Goal: Task Accomplishment & Management: Manage account settings

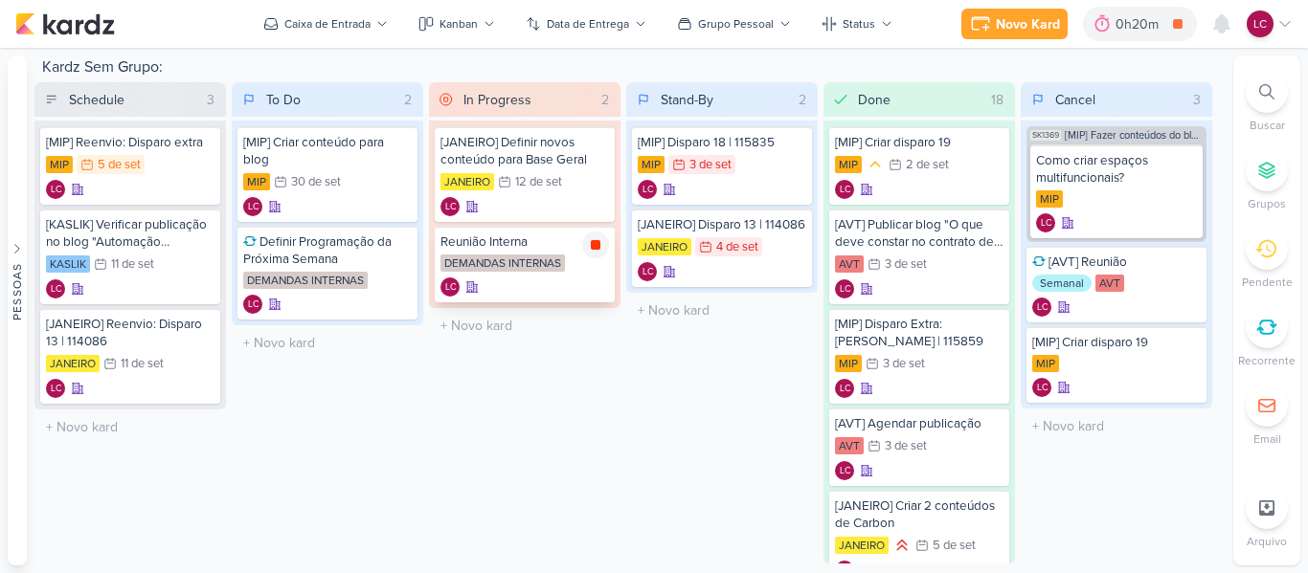
click at [591, 251] on icon at bounding box center [595, 244] width 15 height 15
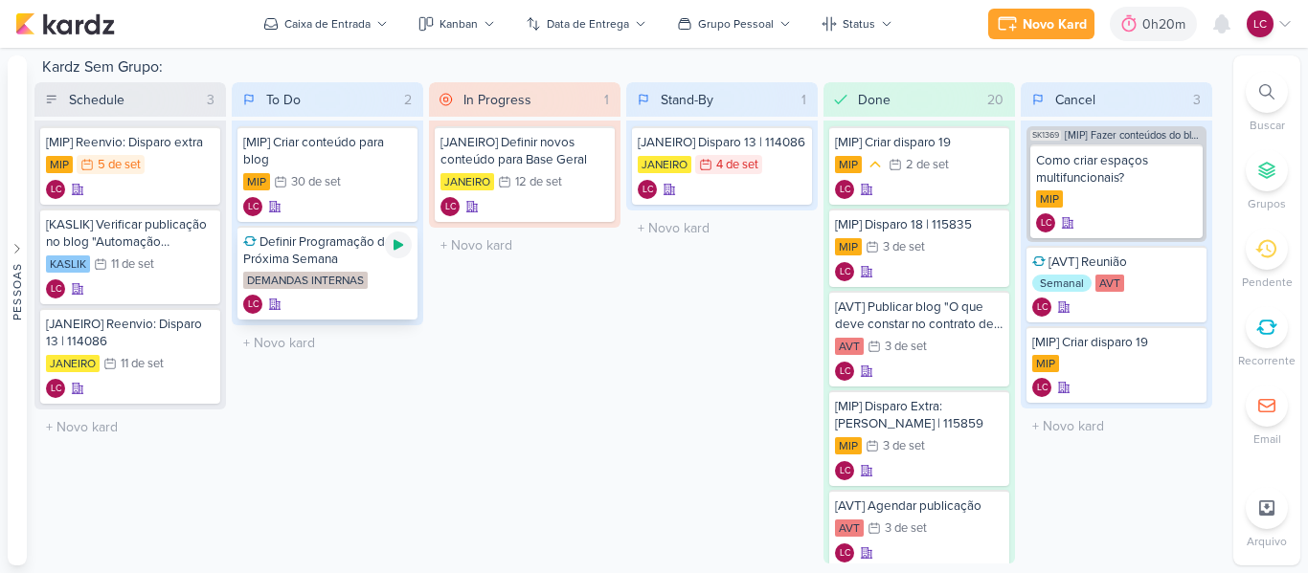
click at [400, 252] on icon at bounding box center [398, 244] width 15 height 15
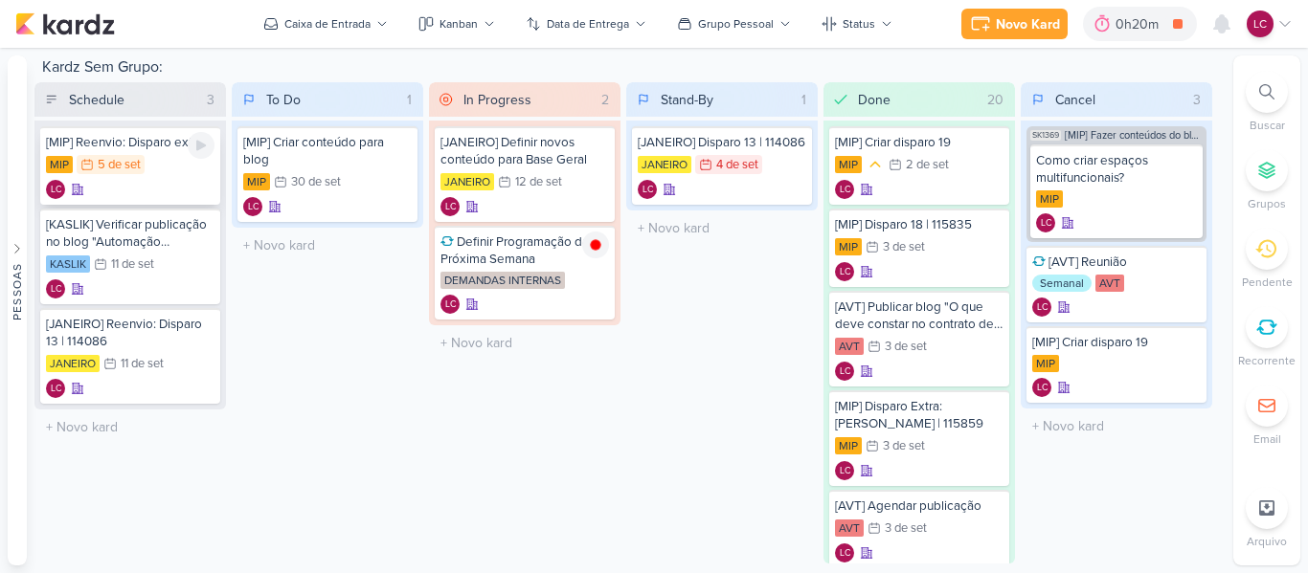
click at [116, 168] on div "5 de set" at bounding box center [119, 165] width 43 height 12
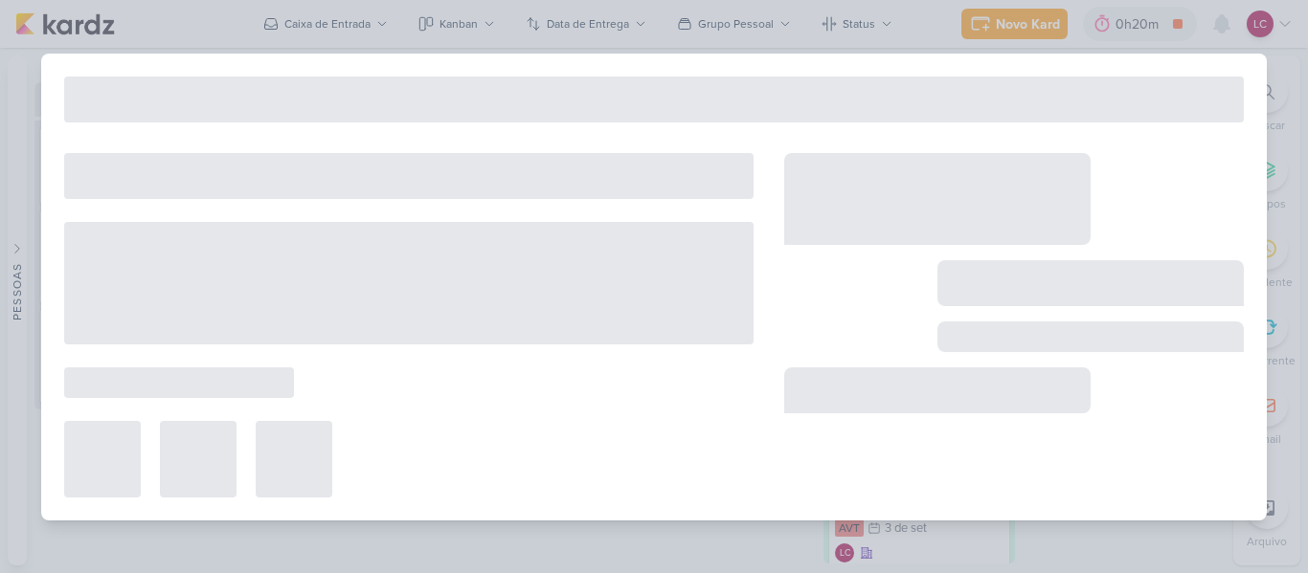
type input "[MIP] Reenvio: Disparo extra"
type input "5 de setembro de 2025 às 23:59"
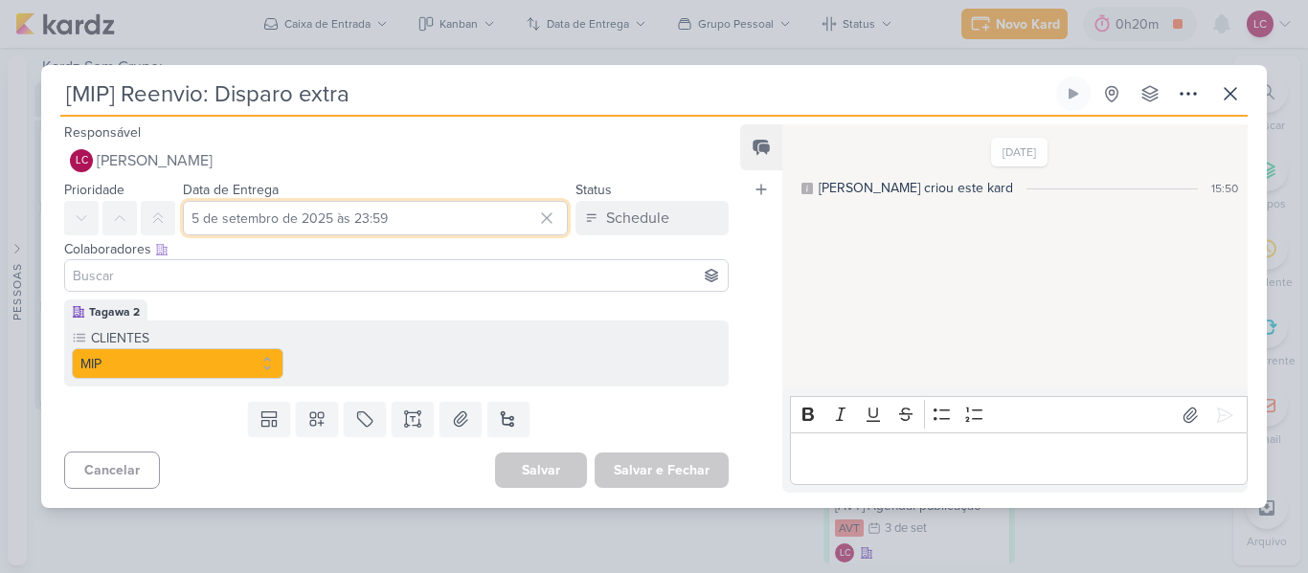
click at [315, 225] on input "5 de setembro de 2025 às 23:59" at bounding box center [375, 218] width 385 height 34
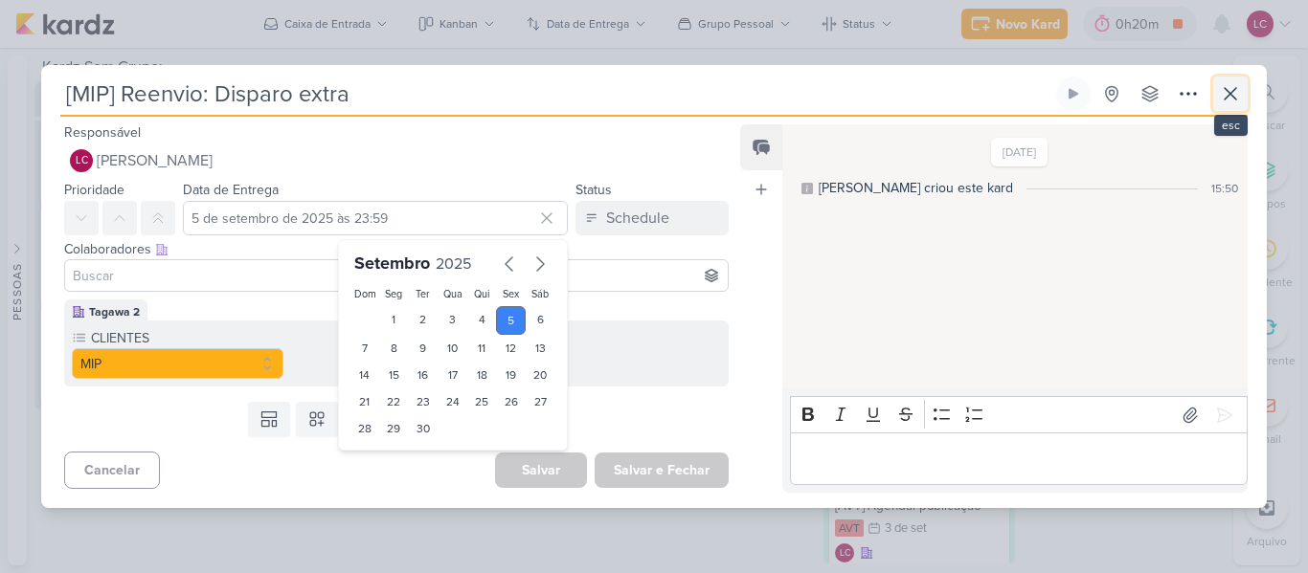
click at [1231, 88] on icon at bounding box center [1230, 93] width 23 height 23
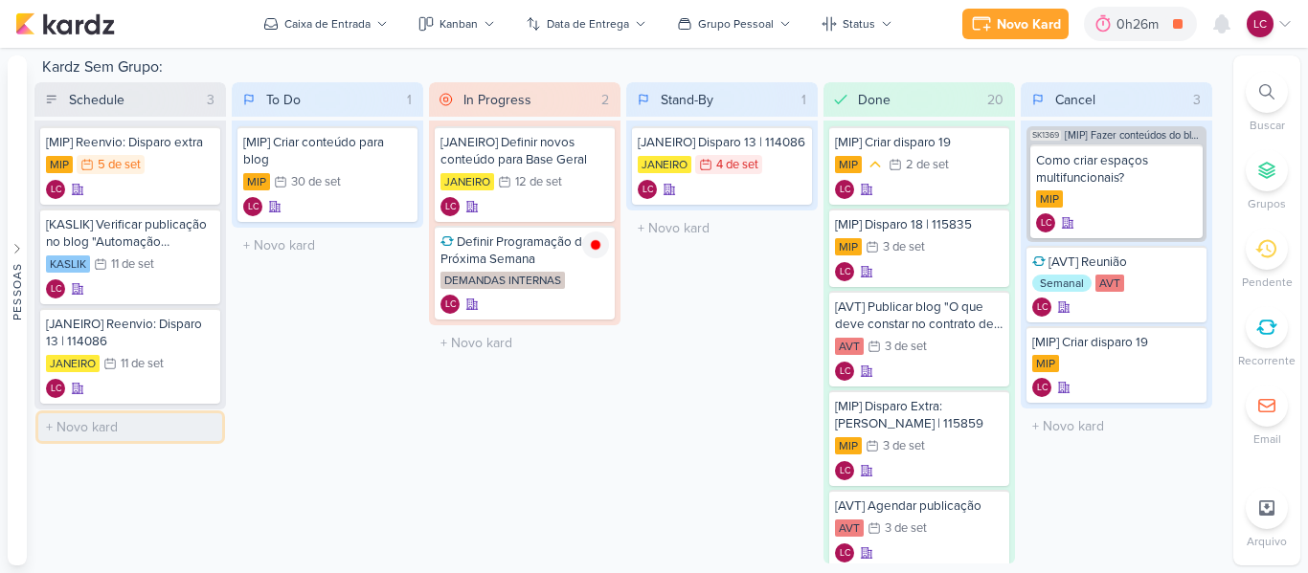
click at [88, 439] on input "text" at bounding box center [130, 428] width 184 height 28
type input "[MIP] Disparo 19"
click at [323, 476] on div "To Do 1 Mover Para Esquerda Mover Para Direita Deletar [MIP] Criar conteúdo par…" at bounding box center [327, 322] width 191 height 481
click at [151, 424] on input "[MIP] Disparo 19" at bounding box center [130, 428] width 184 height 28
click at [105, 445] on div "LC" at bounding box center [130, 445] width 168 height 19
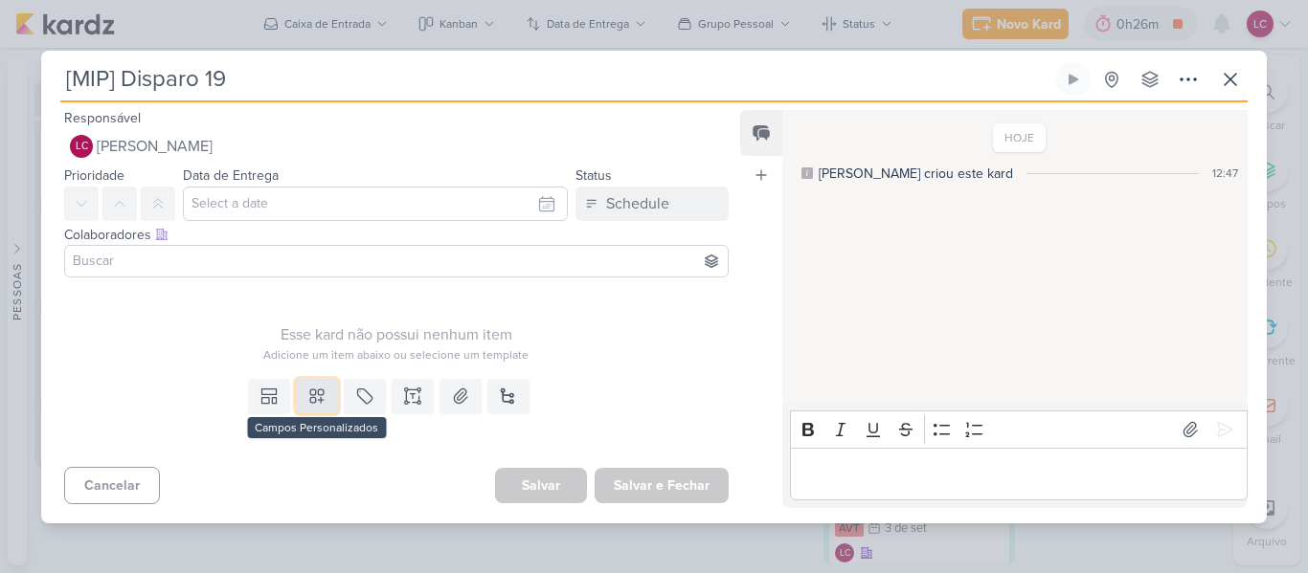
click at [322, 388] on icon at bounding box center [316, 396] width 19 height 19
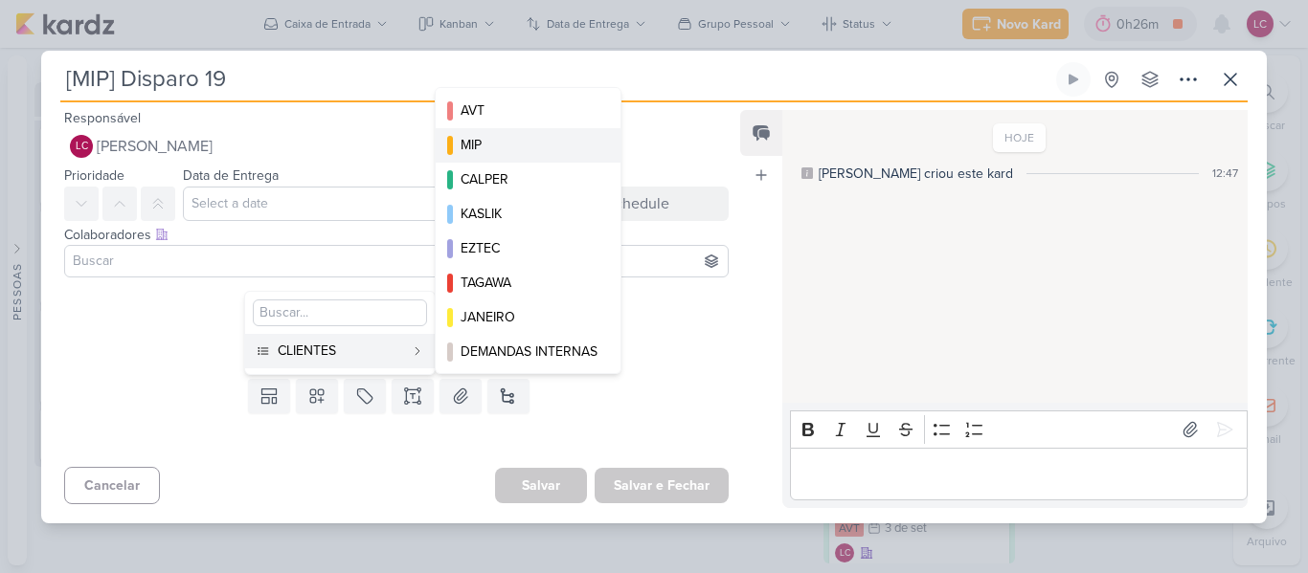
click at [518, 143] on div "MIP" at bounding box center [528, 145] width 137 height 20
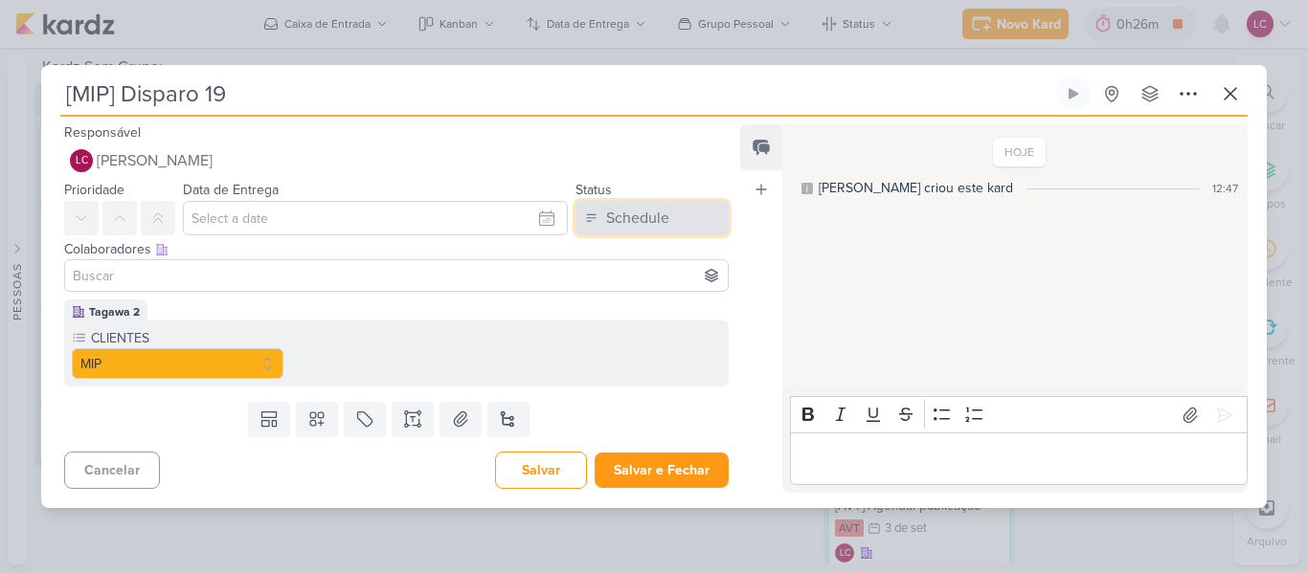
click at [650, 225] on div "Schedule" at bounding box center [637, 218] width 63 height 23
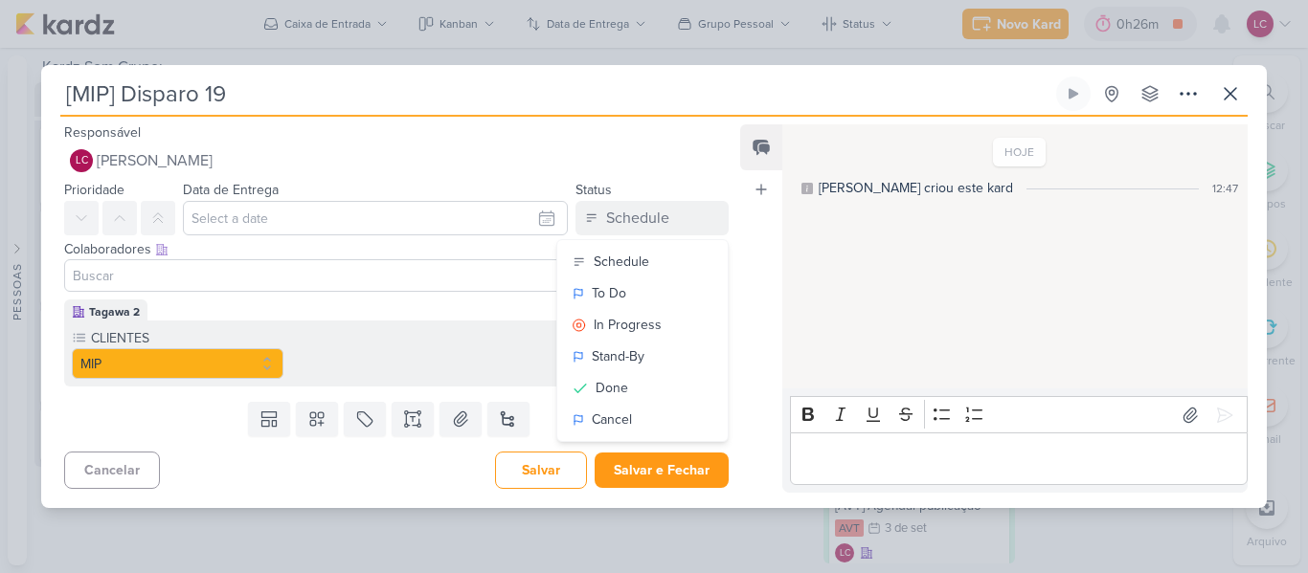
click at [369, 279] on input at bounding box center [396, 275] width 655 height 23
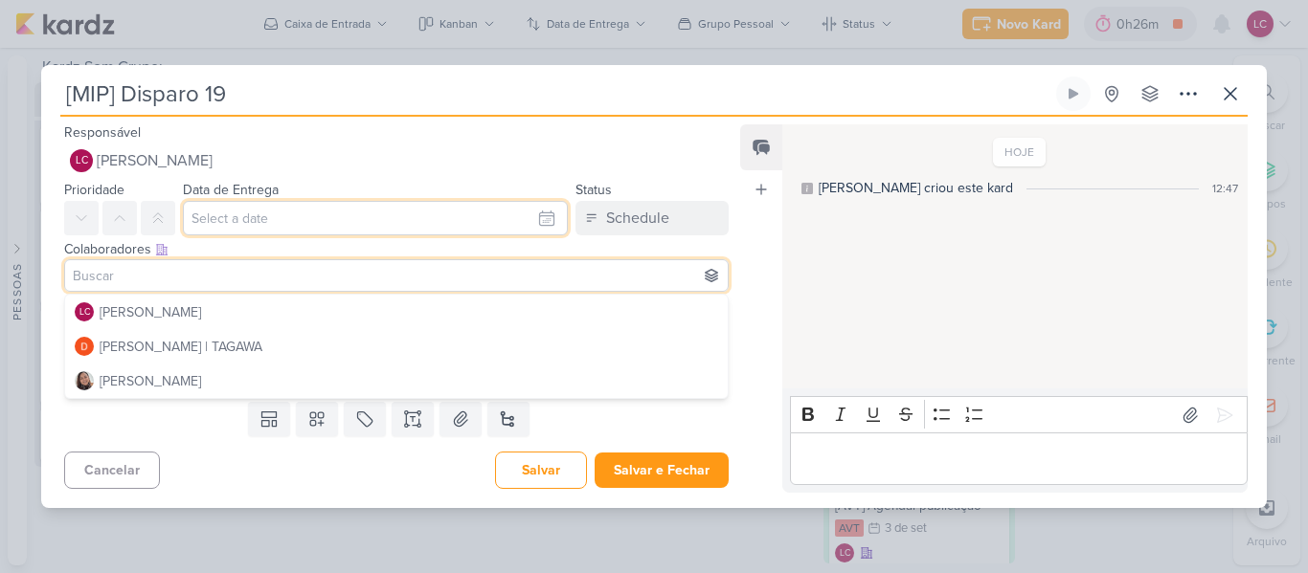
click at [326, 217] on input "text" at bounding box center [375, 218] width 385 height 34
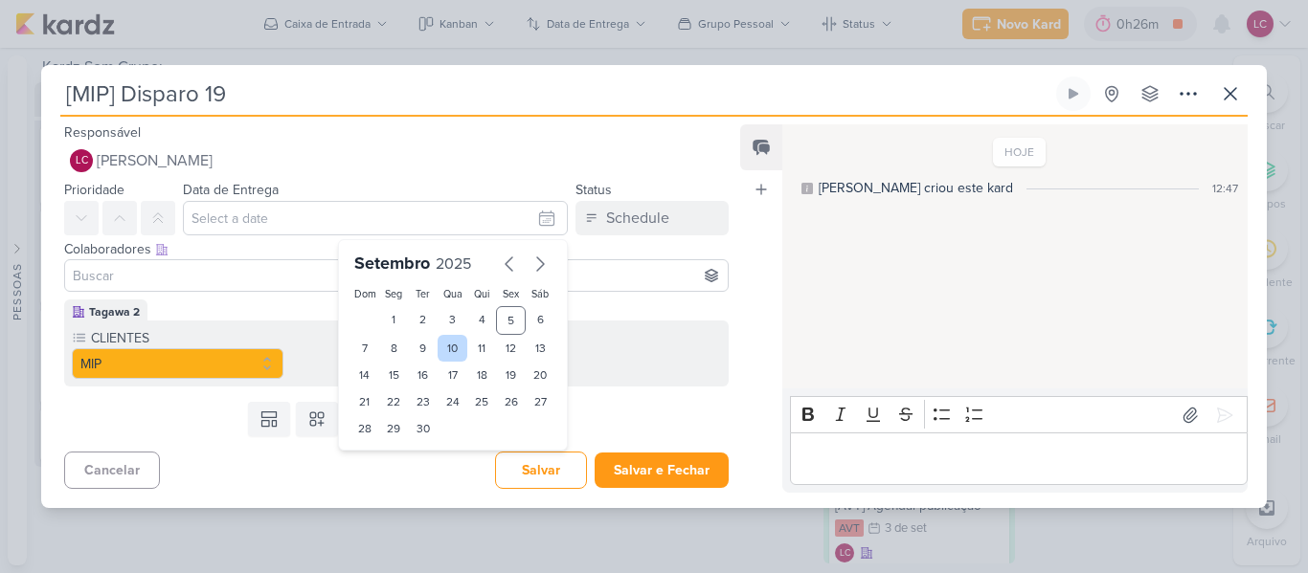
click at [455, 355] on div "10" at bounding box center [452, 348] width 30 height 27
type input "10 de setembro de 2025 às 23:59"
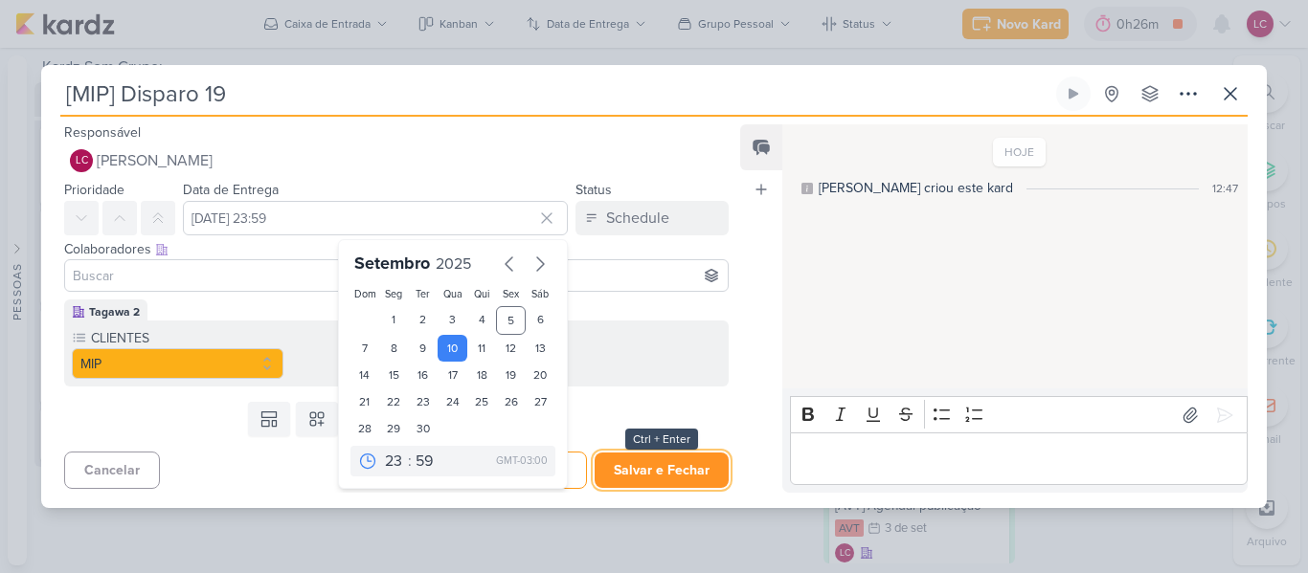
click at [651, 462] on button "Salvar e Fechar" at bounding box center [661, 470] width 134 height 35
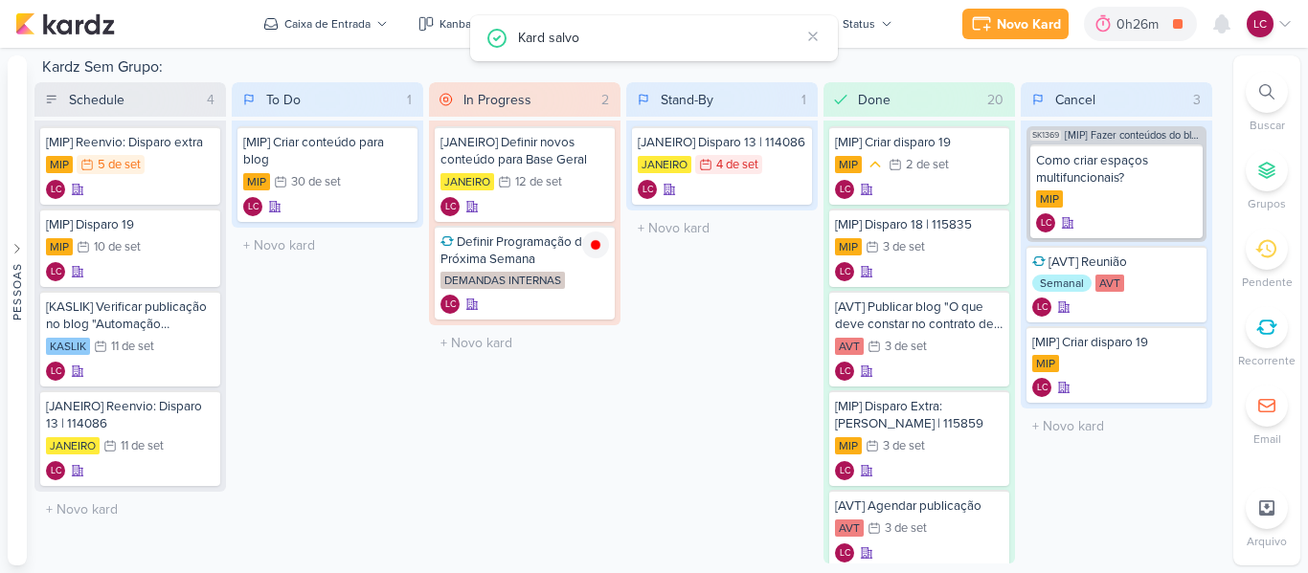
click at [324, 322] on div "To Do 1 Mover Para Esquerda Mover Para Direita Deletar [MIP] Criar conteúdo par…" at bounding box center [327, 322] width 191 height 481
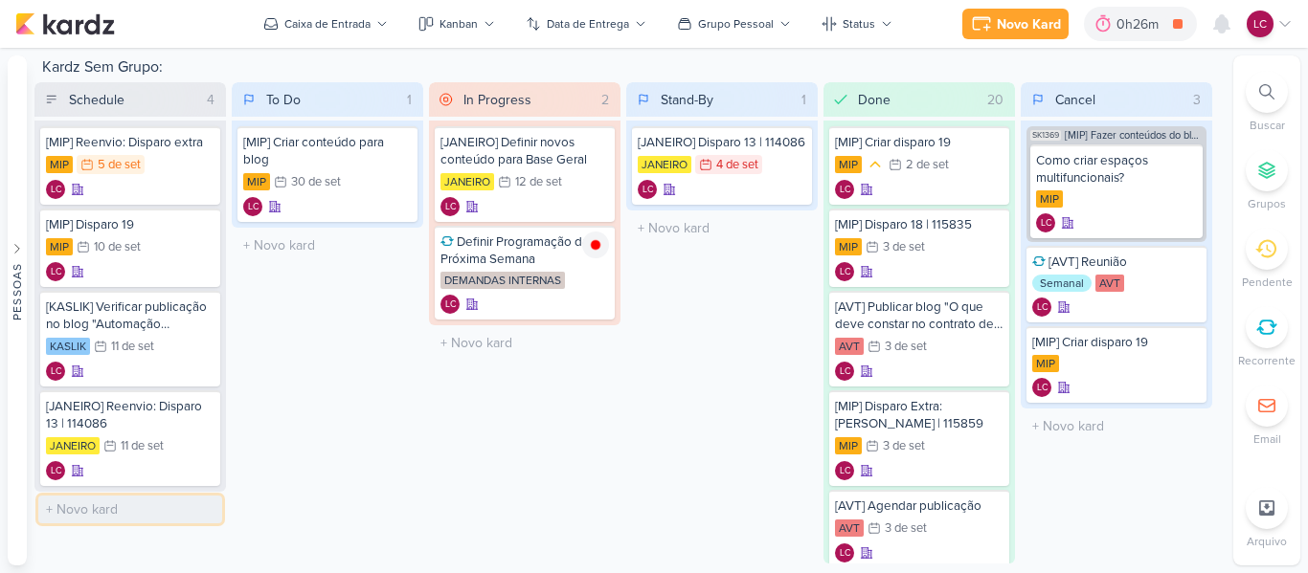
click at [120, 502] on input "text" at bounding box center [130, 510] width 184 height 28
click at [190, 516] on input "[AVT] Publicar blog "" at bounding box center [130, 510] width 184 height 28
paste input "Valorização imobiliária: Como construir e decorar pensando no futuro"
type input "[AVT] Publicar blog "Valorização imobiliária: Como construir e decorar pensando…"
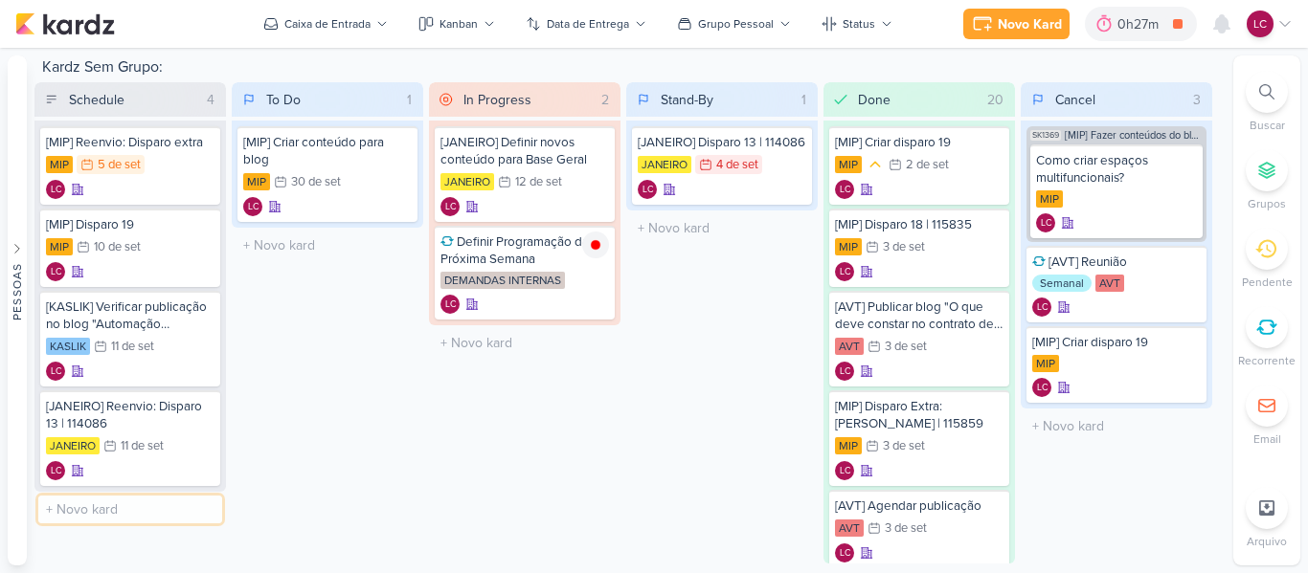
scroll to position [0, 0]
click at [151, 516] on div "[AVT] Publicar blog "Valorização imobiliária: Como construir e decorar pensando…" at bounding box center [130, 515] width 168 height 34
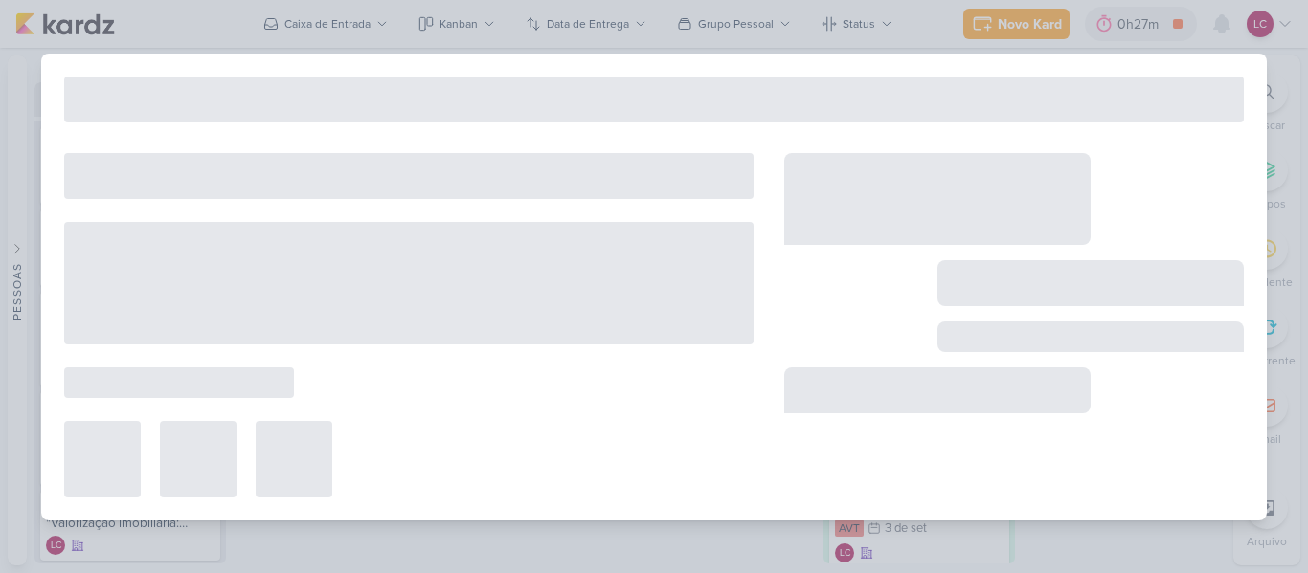
type input "[AVT] Publicar blog "Valorização imobiliária: Como construir e decorar pensando…"
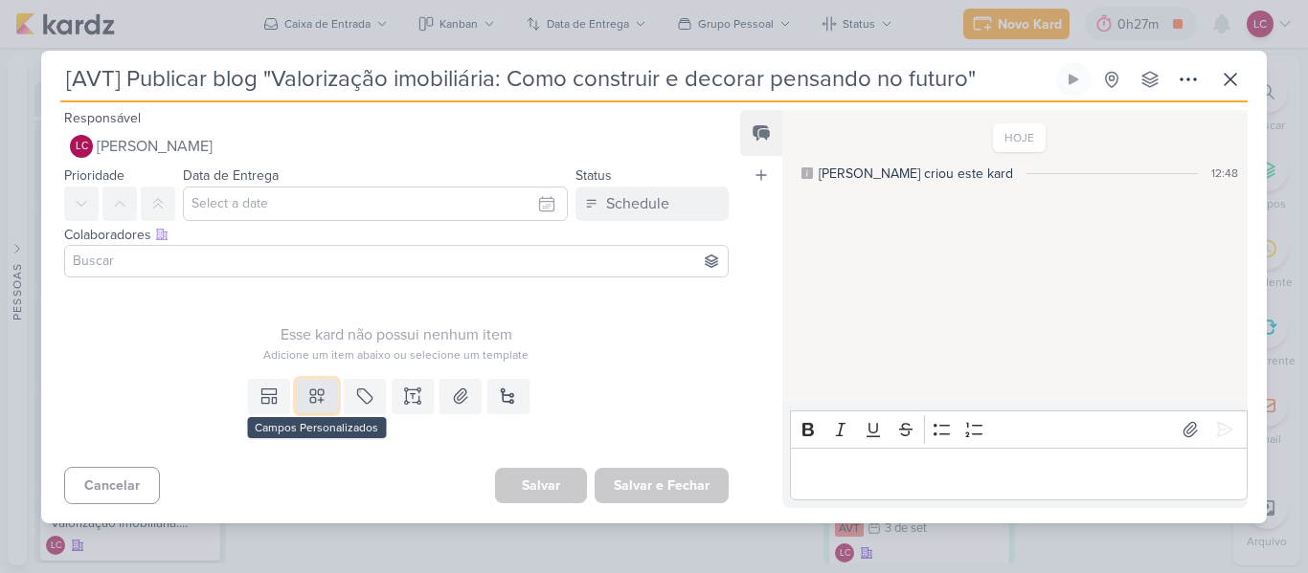
click at [320, 398] on icon at bounding box center [316, 396] width 19 height 19
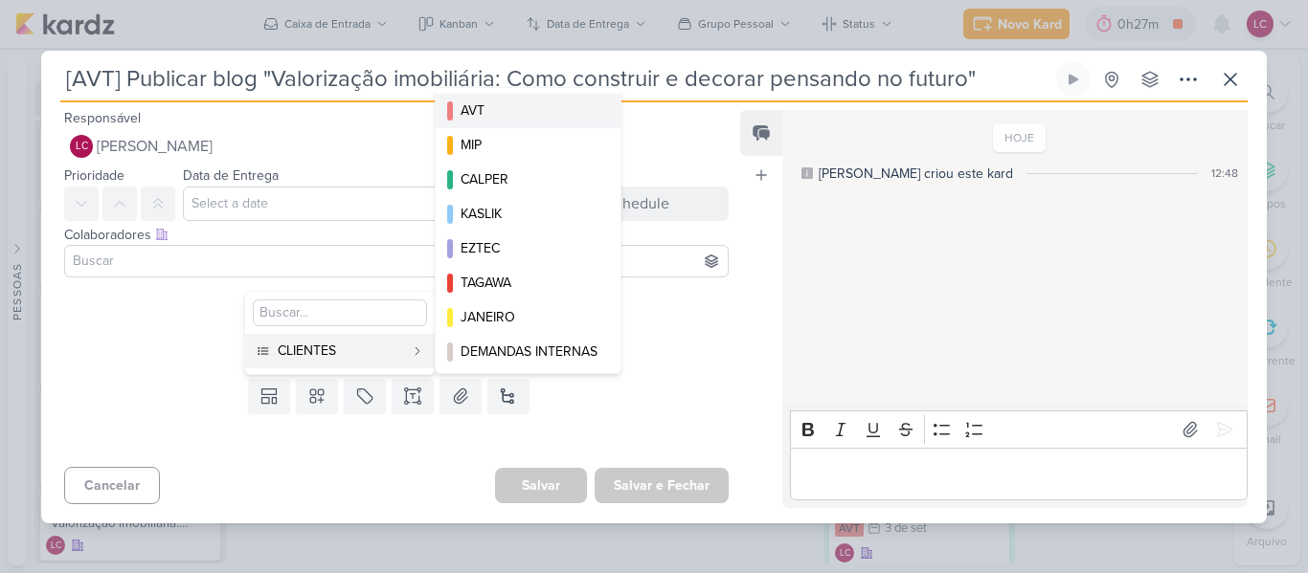
click at [509, 98] on button "AVT" at bounding box center [528, 111] width 185 height 34
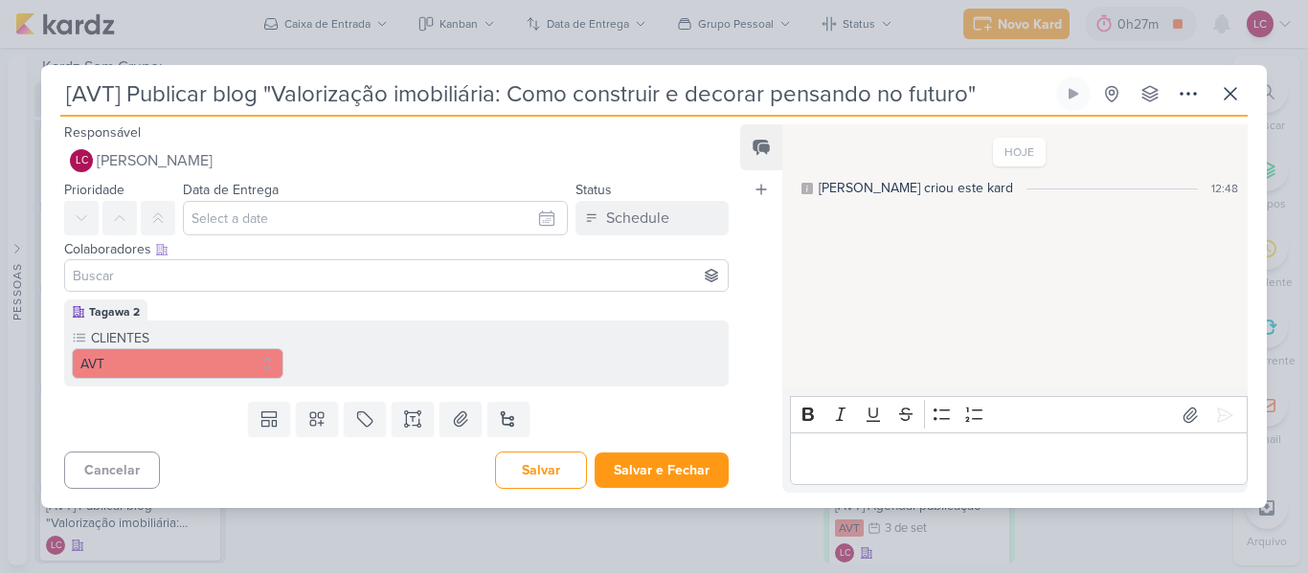
click at [275, 198] on div "Data de Entrega Setembro 2025 Dom Seg Ter Qua Qui Sex Sáb 1 2 3 4 5 6 7 8 9 10 …" at bounding box center [375, 206] width 385 height 57
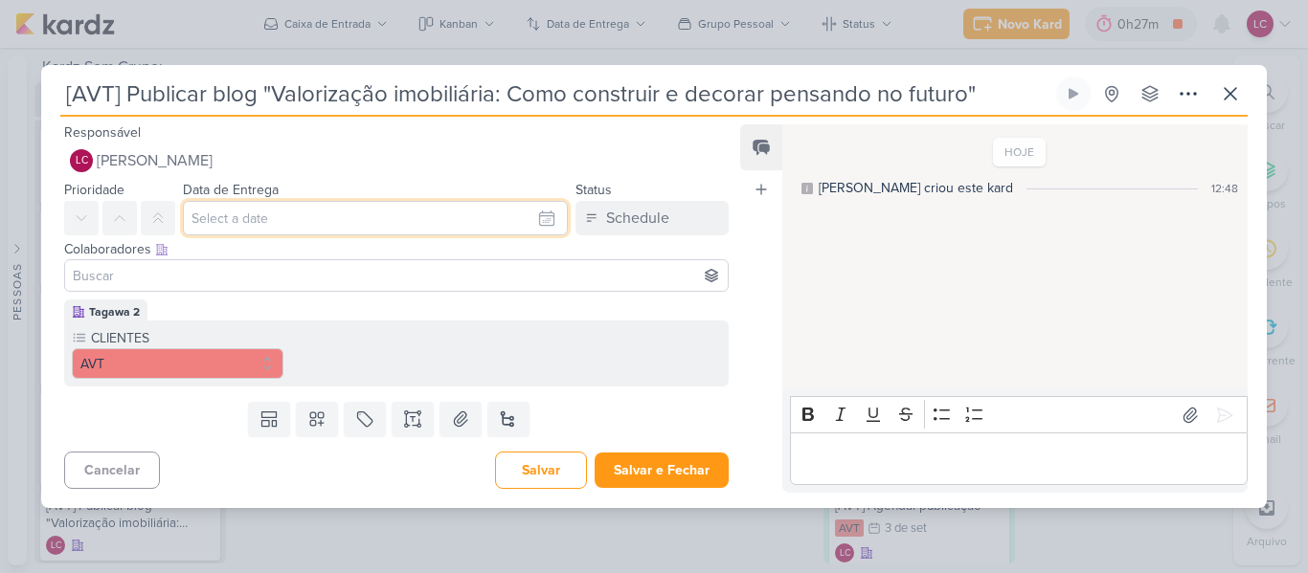
click at [259, 227] on input "text" at bounding box center [375, 218] width 385 height 34
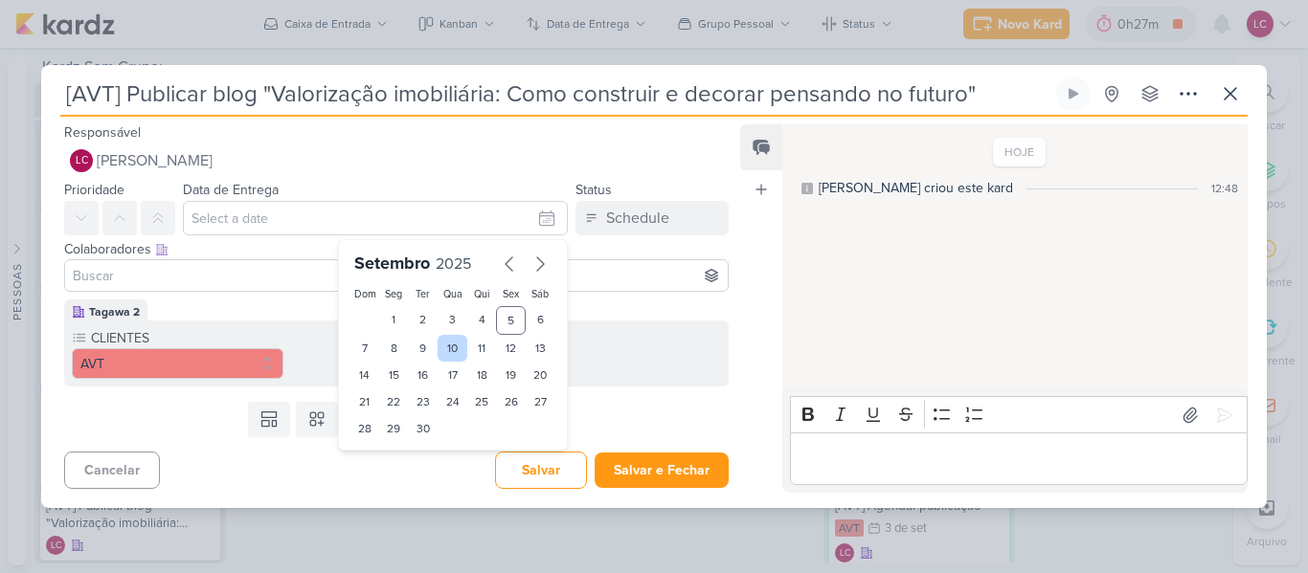
click at [440, 351] on div "10" at bounding box center [452, 348] width 30 height 27
type input "10 de setembro de 2025 às 23:59"
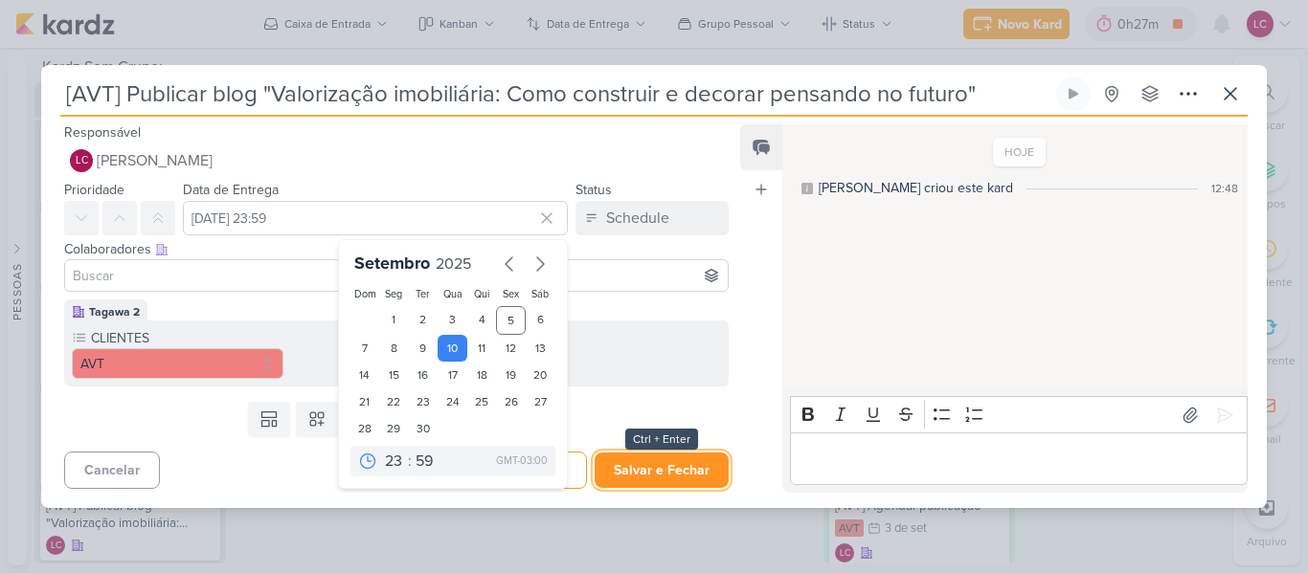
click at [634, 471] on button "Salvar e Fechar" at bounding box center [661, 470] width 134 height 35
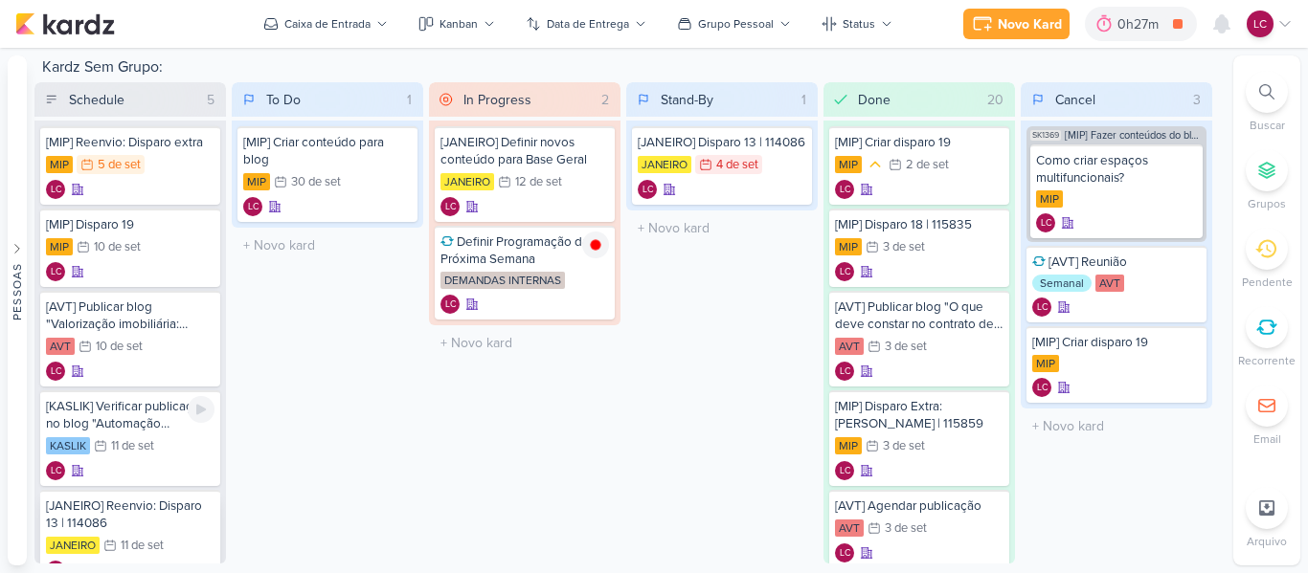
scroll to position [71, 0]
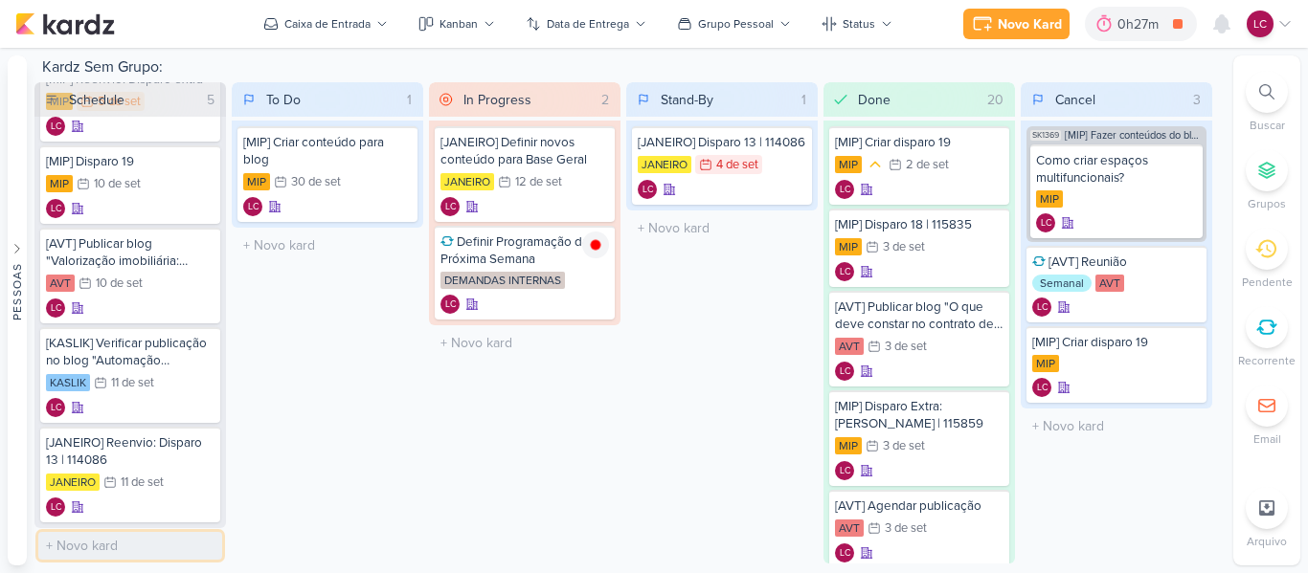
click at [105, 540] on input "text" at bounding box center [130, 546] width 184 height 28
click at [204, 535] on input "[MIP] Reenvio: Disparo 18 |" at bounding box center [130, 546] width 184 height 28
paste input "115835"
type input "[MIP] Reenvio: Disparo 18 | 115835"
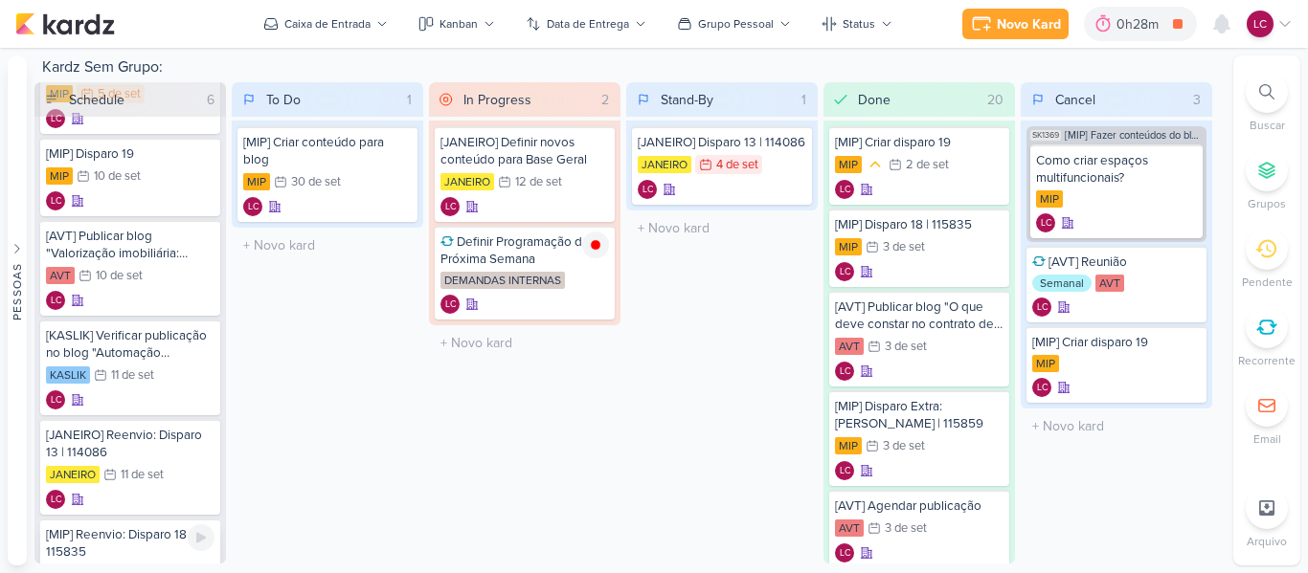
click at [143, 534] on div "[MIP] Reenvio: Disparo 18 | 115835" at bounding box center [130, 543] width 168 height 34
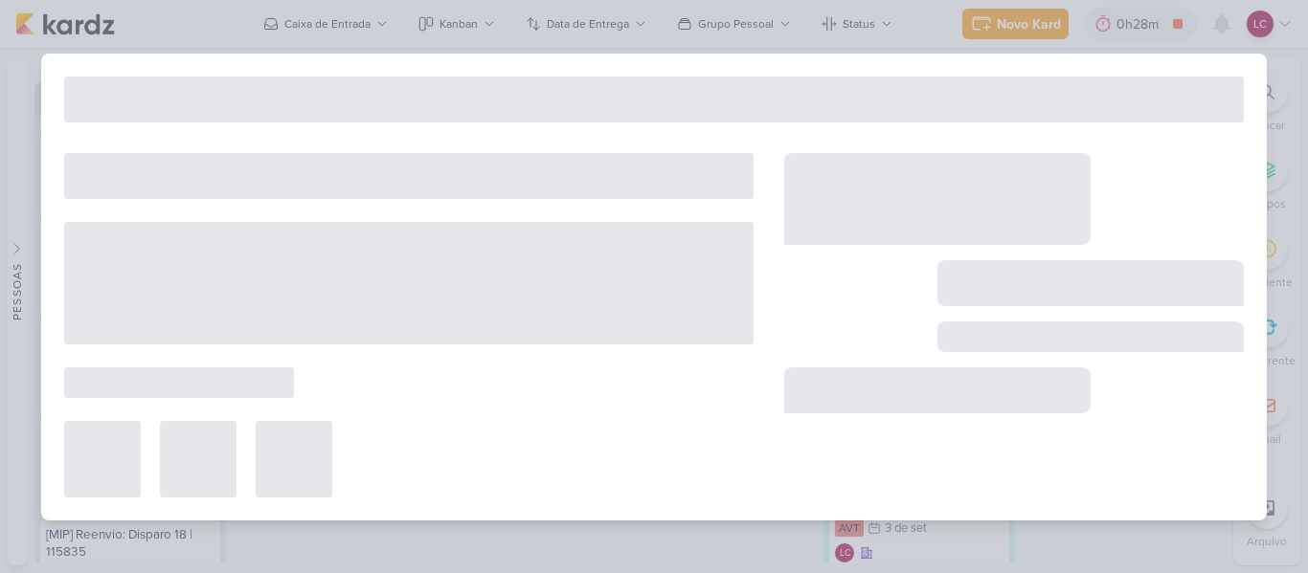
type input "[MIP] Reenvio: Disparo 18 | 115835"
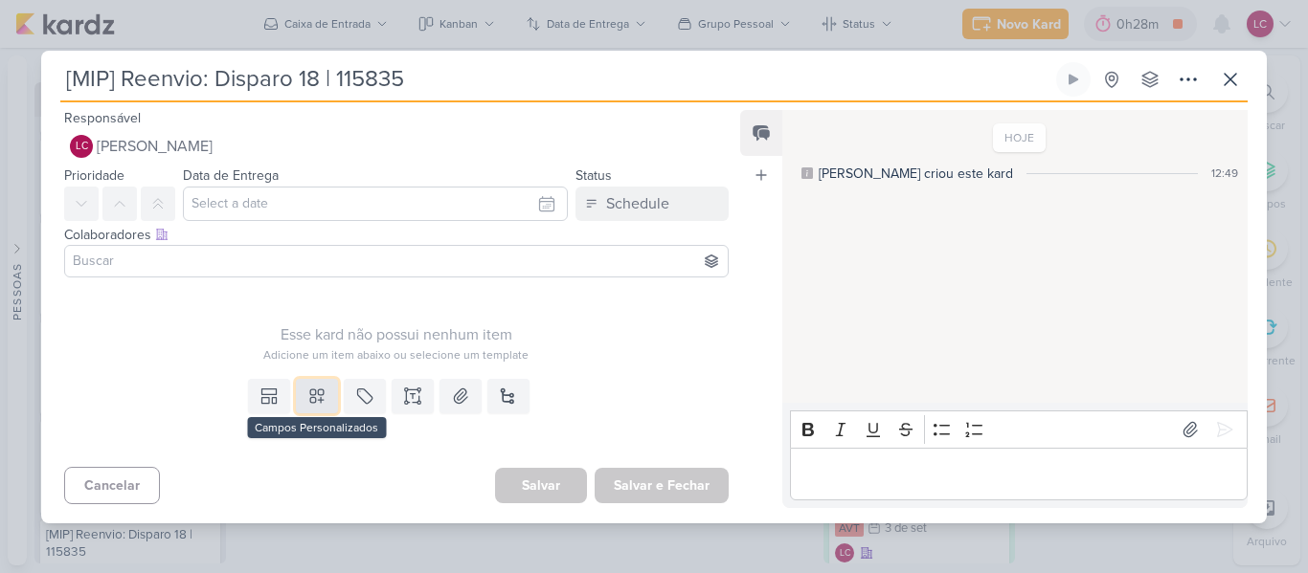
click at [301, 403] on button at bounding box center [317, 396] width 42 height 34
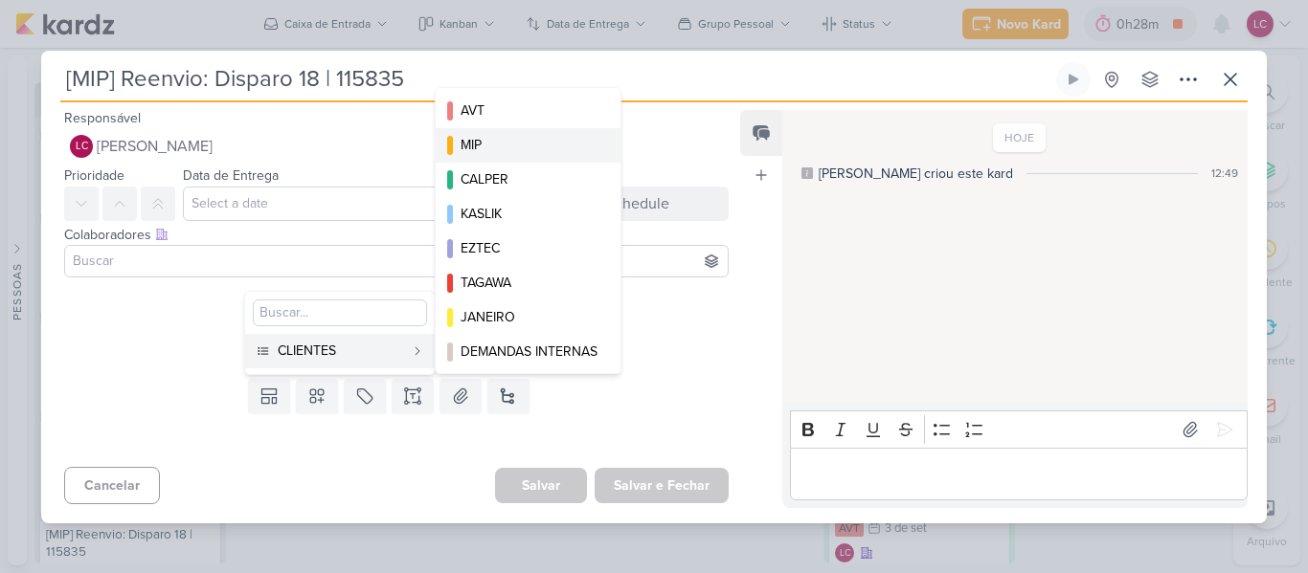
click at [509, 130] on button "MIP" at bounding box center [528, 145] width 185 height 34
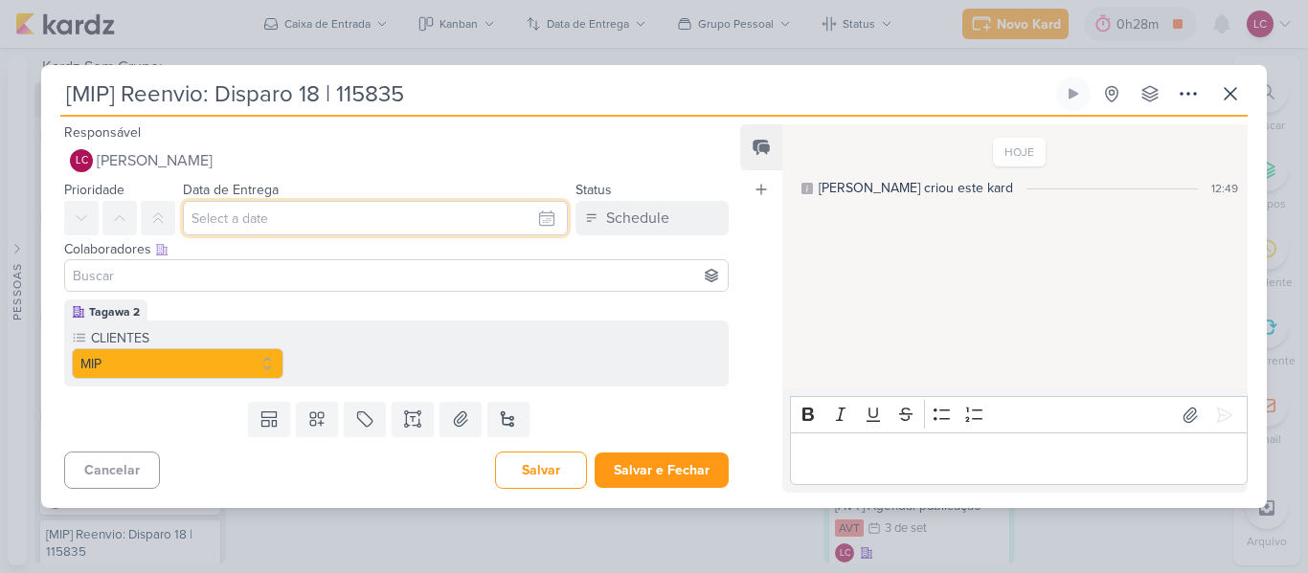
click at [318, 212] on input "text" at bounding box center [375, 218] width 385 height 34
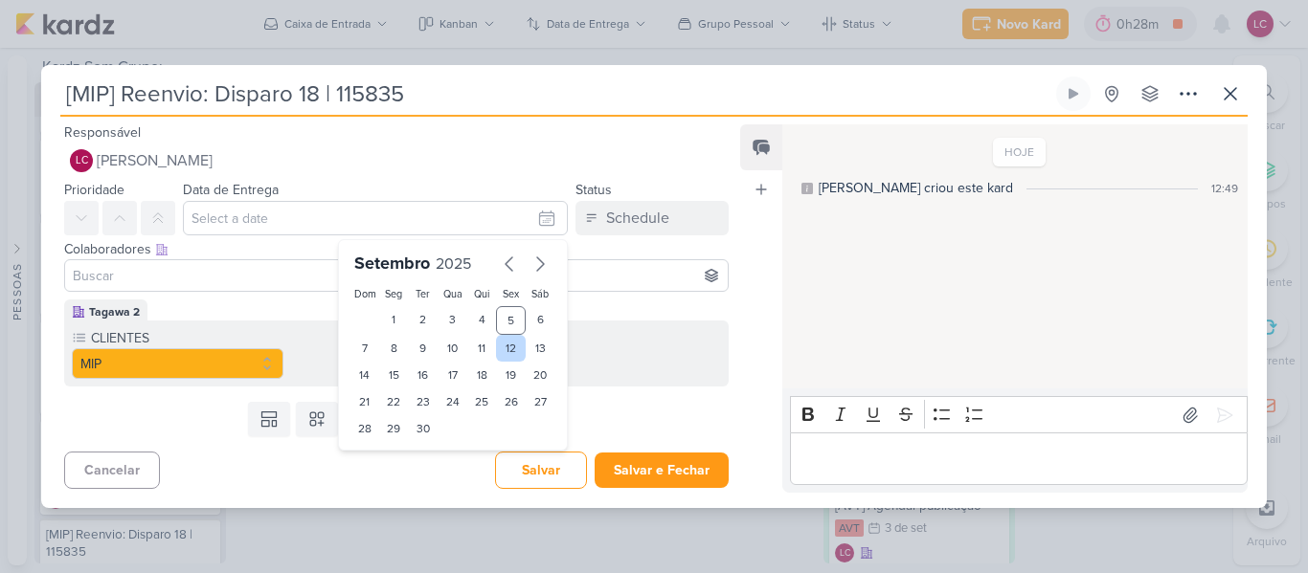
click at [496, 345] on div "12" at bounding box center [511, 348] width 30 height 27
type input "12 de setembro de 2025 às 23:59"
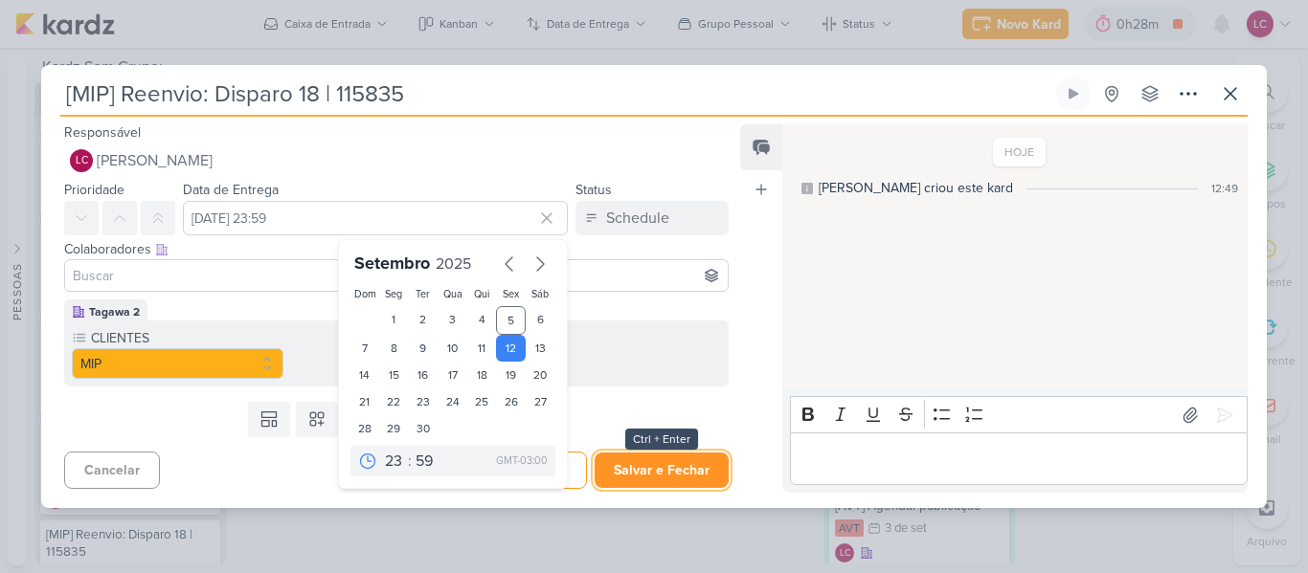
click at [637, 476] on button "Salvar e Fechar" at bounding box center [661, 470] width 134 height 35
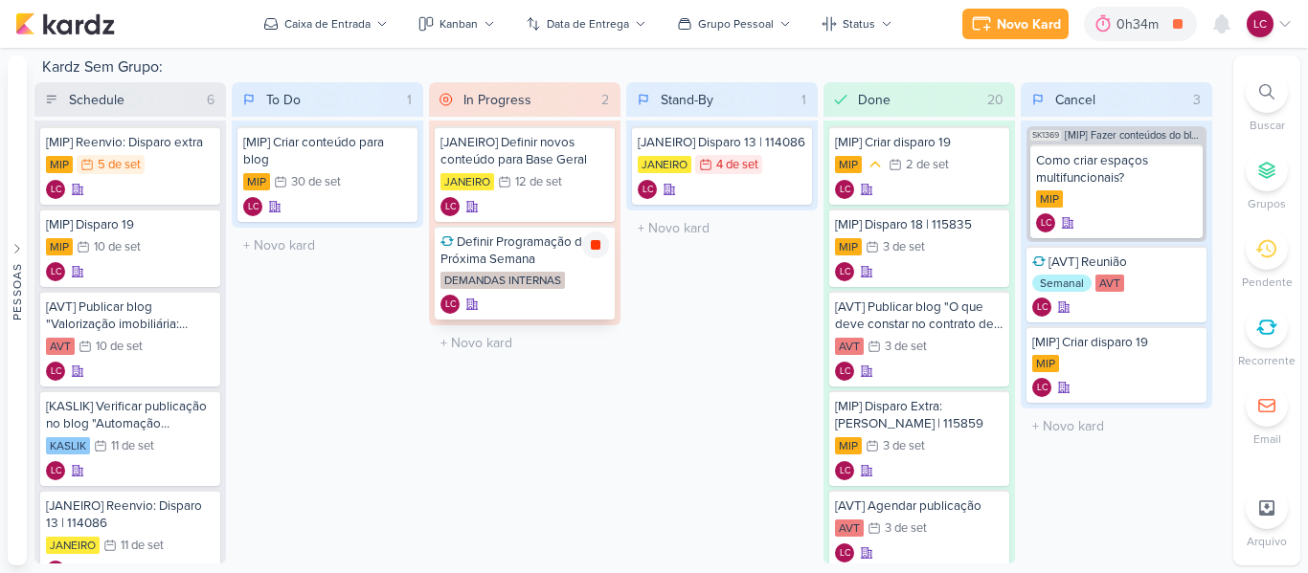
click at [603, 247] on div at bounding box center [595, 245] width 27 height 27
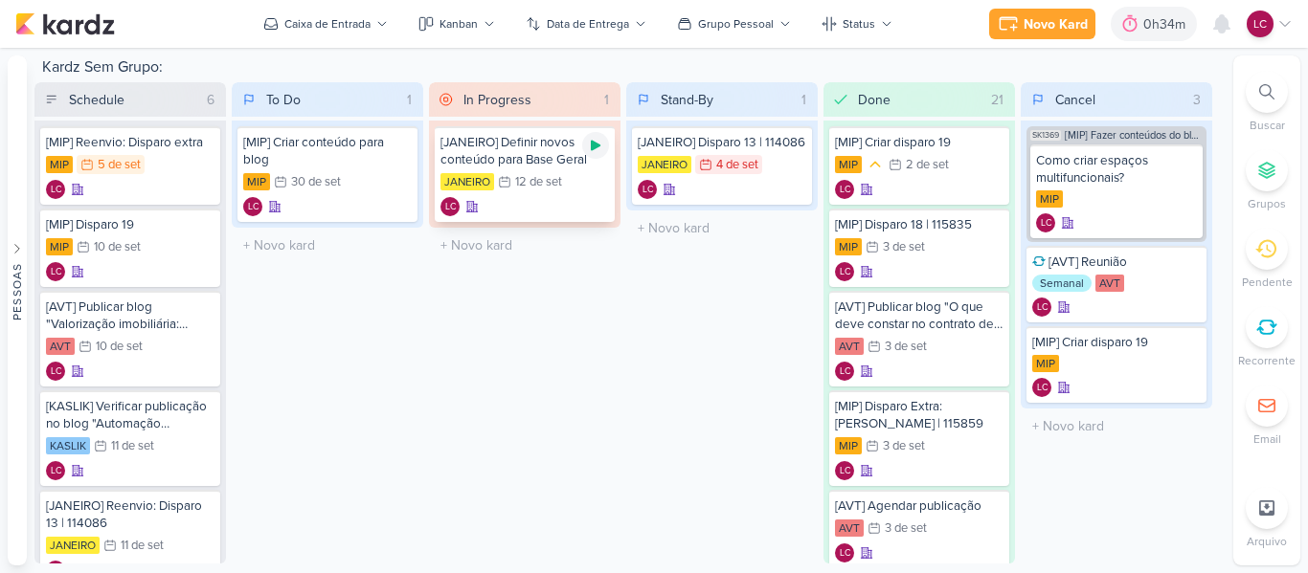
click at [597, 145] on icon at bounding box center [596, 146] width 10 height 11
click at [1276, 11] on div "LC" at bounding box center [1269, 24] width 46 height 27
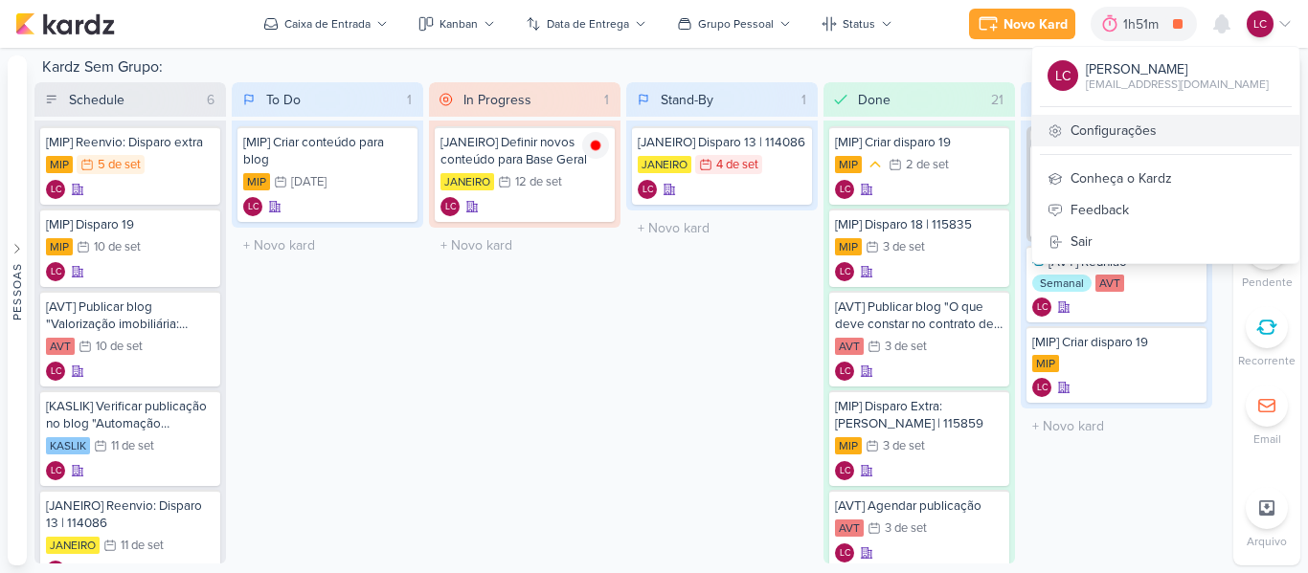
click at [1102, 140] on link "Configurações" at bounding box center [1165, 131] width 267 height 32
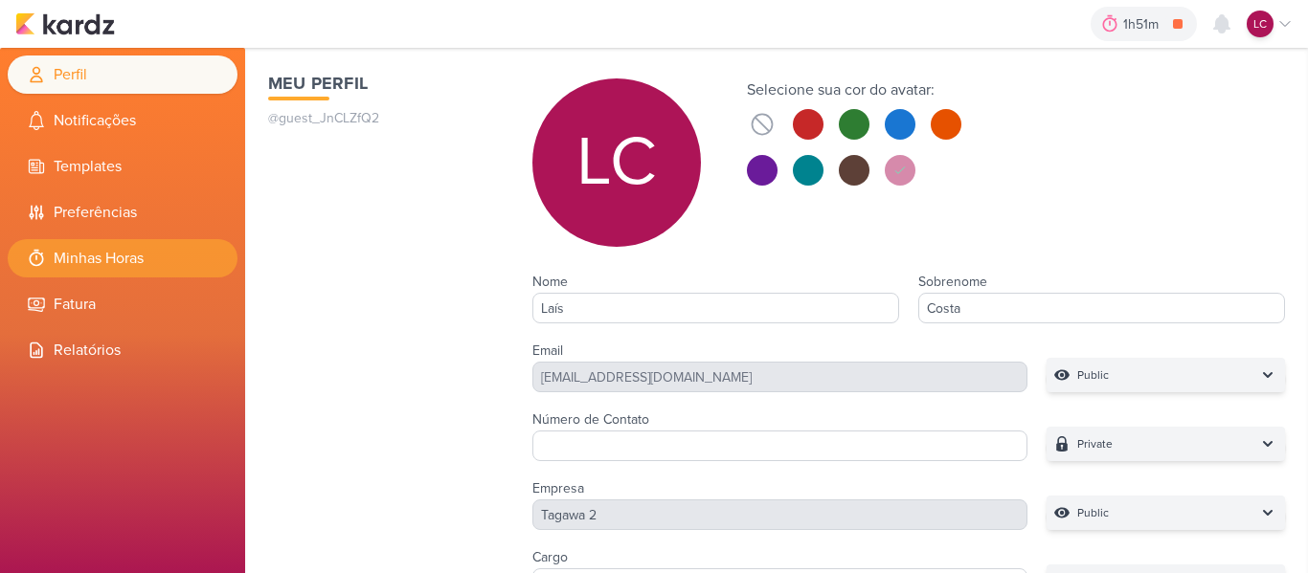
click at [104, 261] on li "Minhas Horas" at bounding box center [123, 258] width 230 height 38
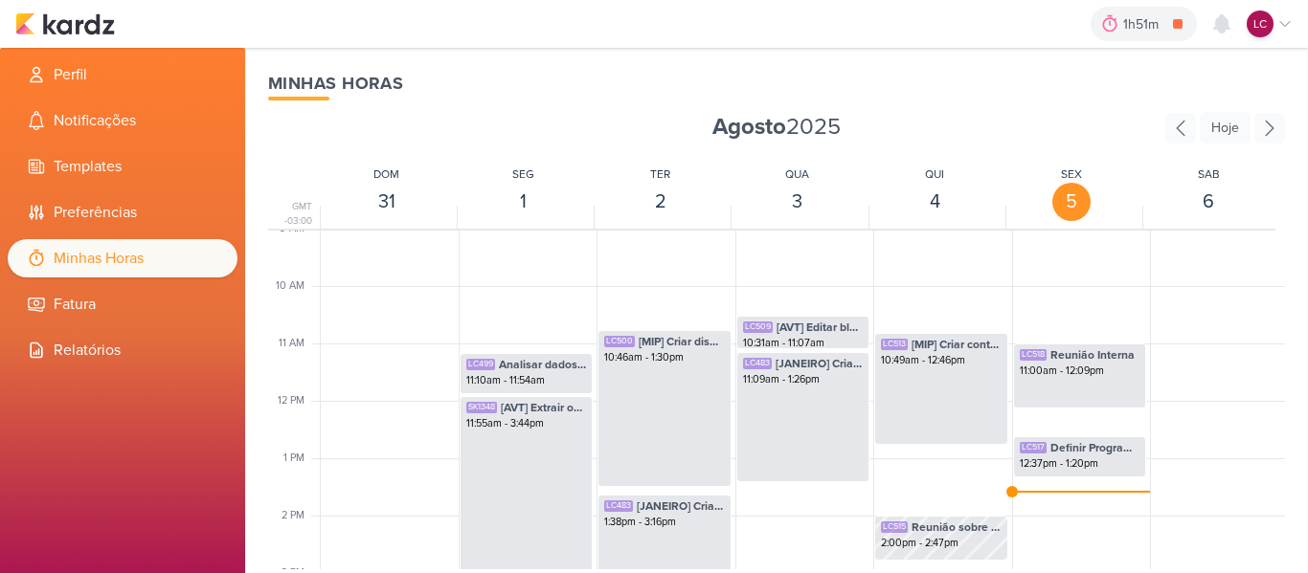
scroll to position [548, 0]
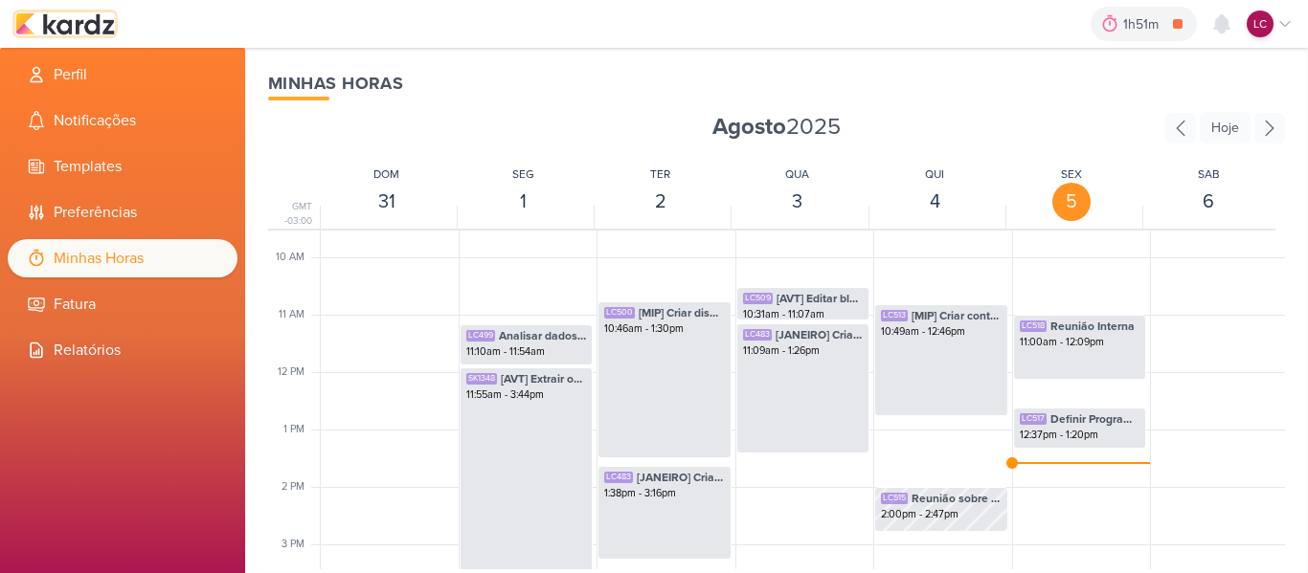
click at [82, 31] on img at bounding box center [65, 23] width 100 height 23
